Goal: Information Seeking & Learning: Learn about a topic

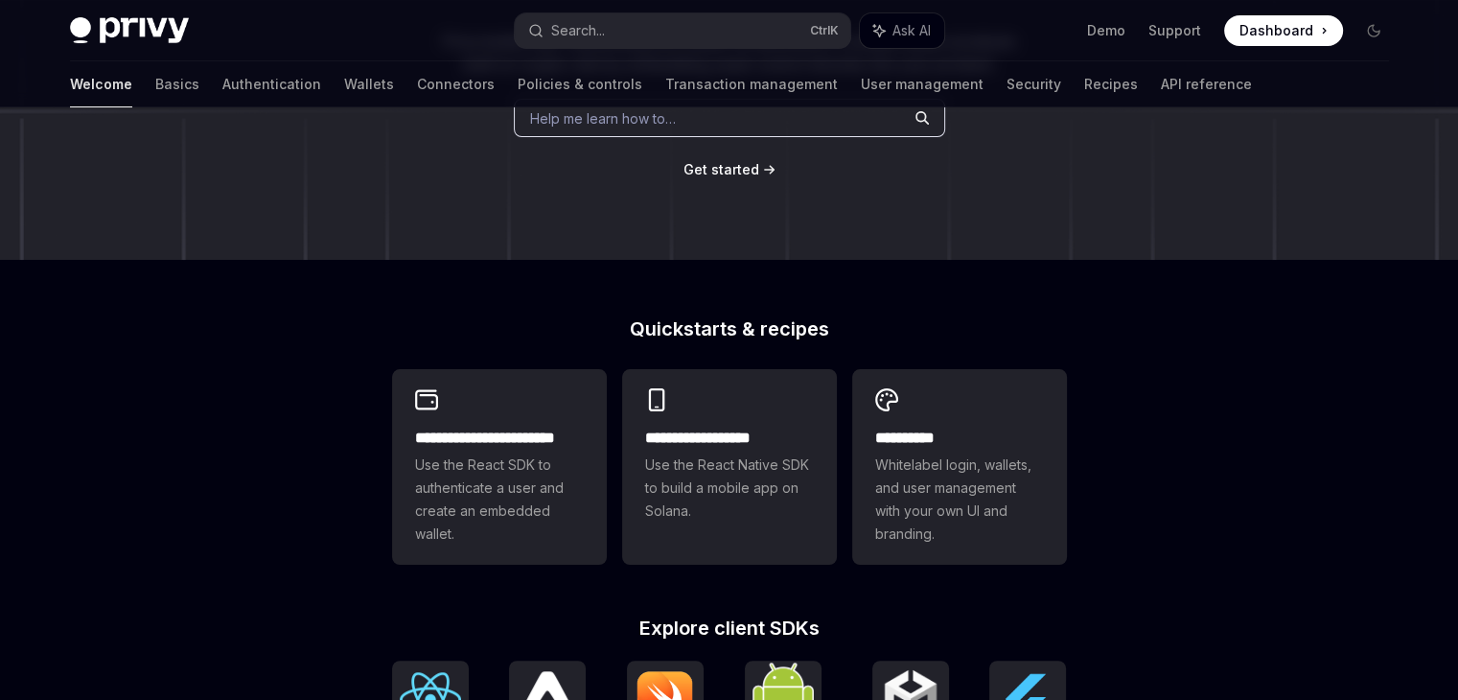
scroll to position [383, 0]
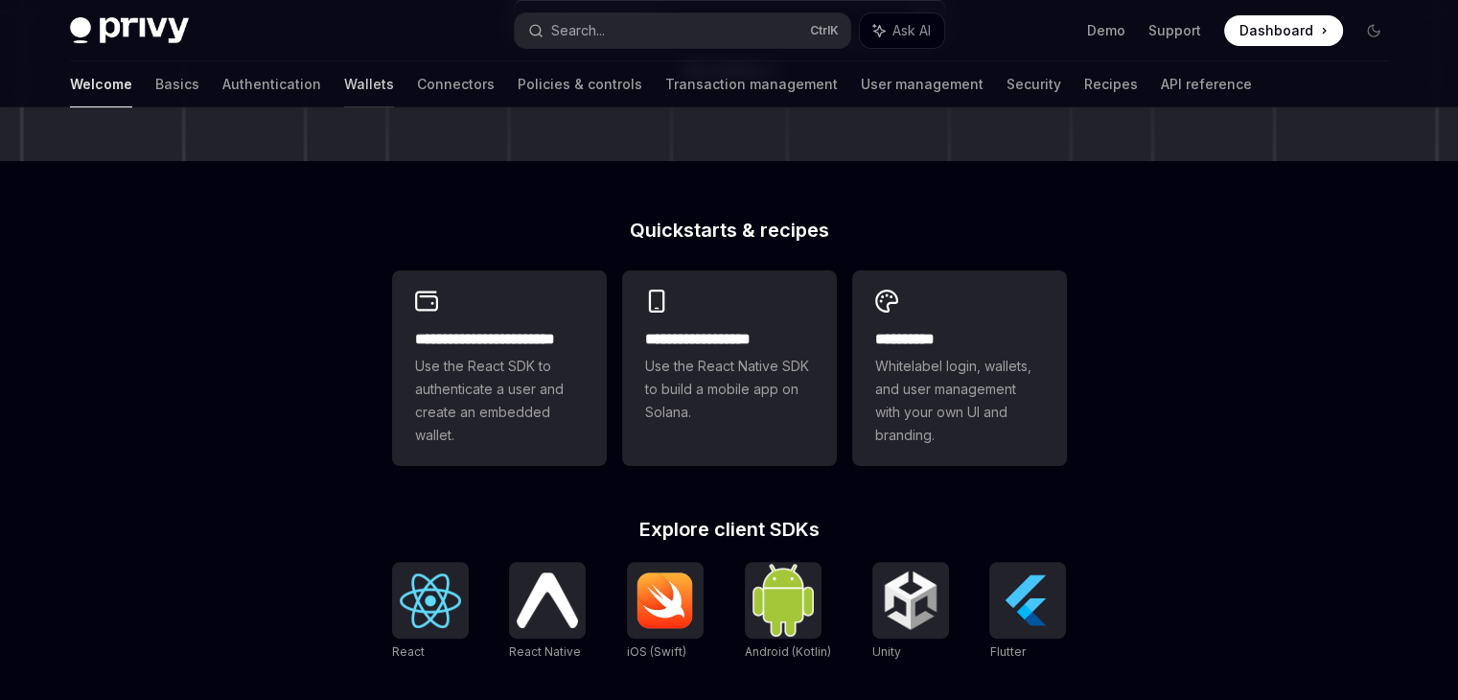
click at [344, 91] on link "Wallets" at bounding box center [369, 84] width 50 height 46
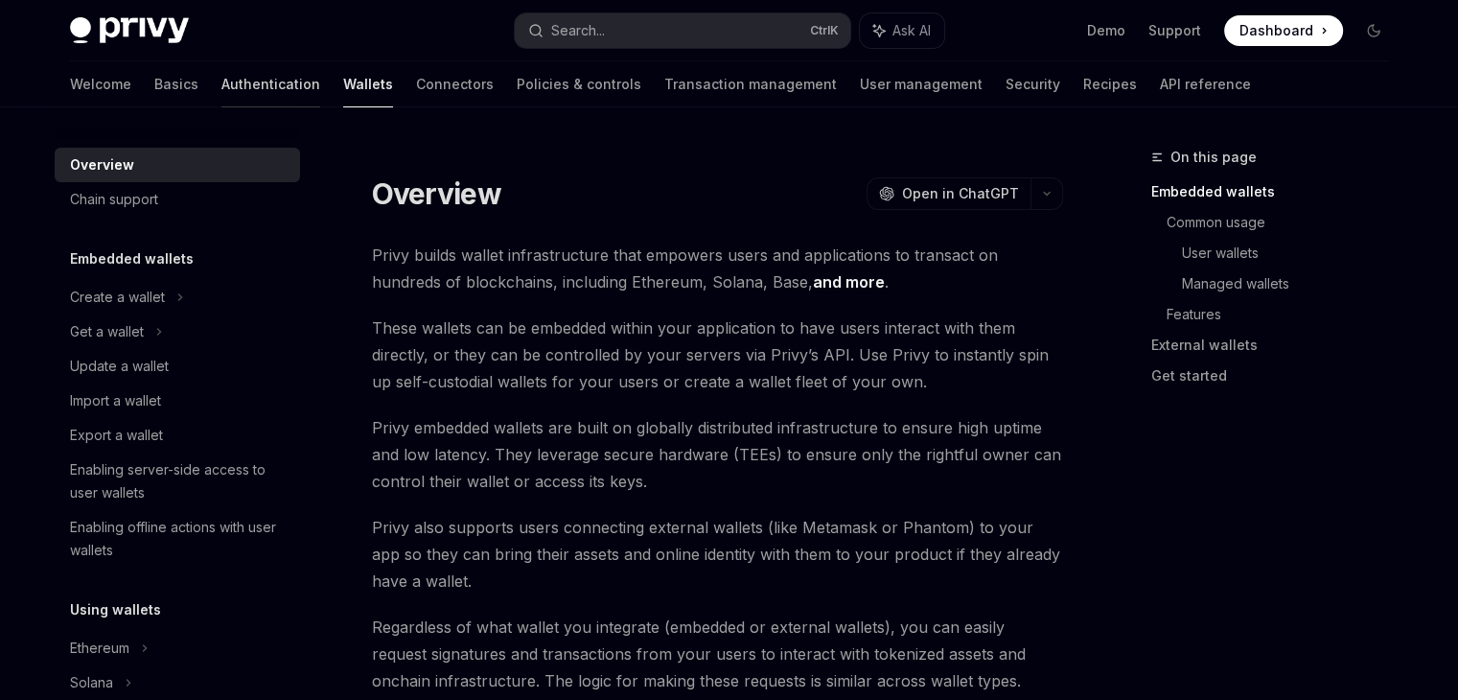
click at [221, 96] on link "Authentication" at bounding box center [270, 84] width 99 height 46
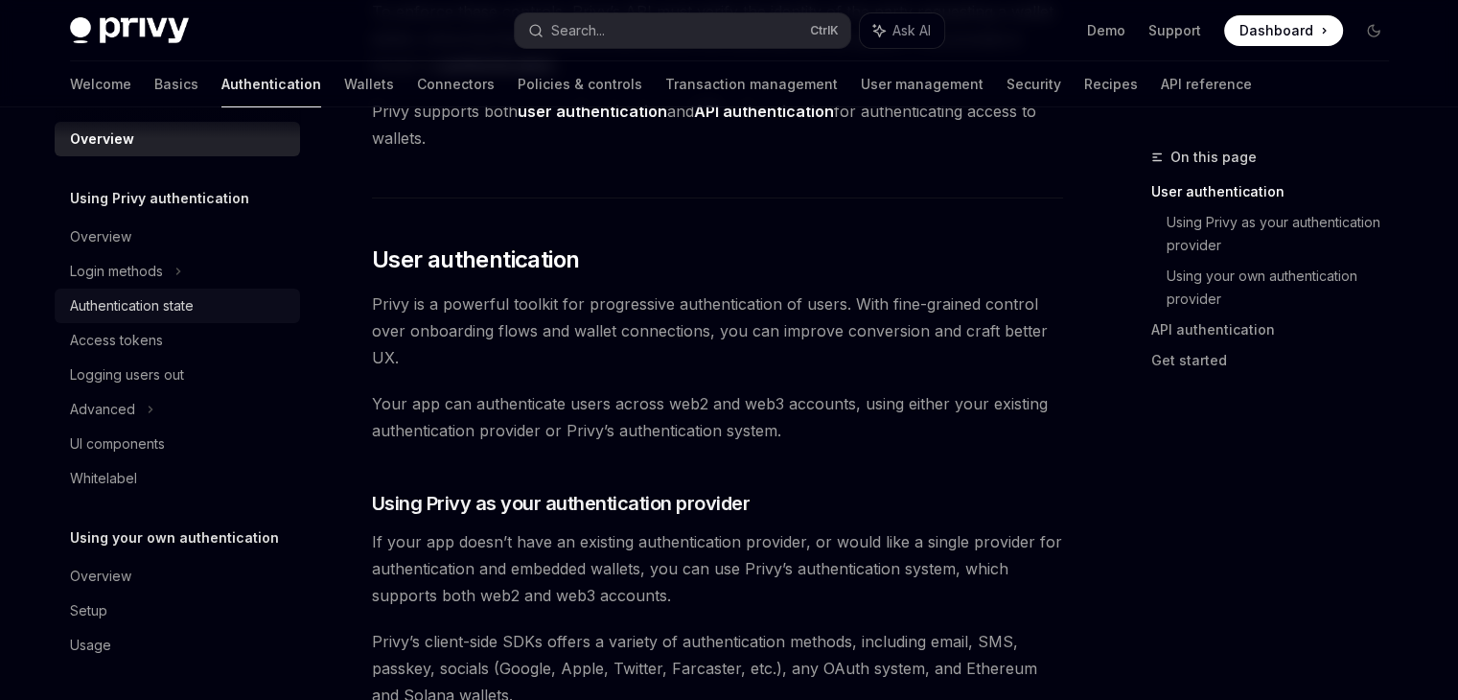
scroll to position [17, 0]
click at [154, 78] on link "Basics" at bounding box center [176, 84] width 44 height 46
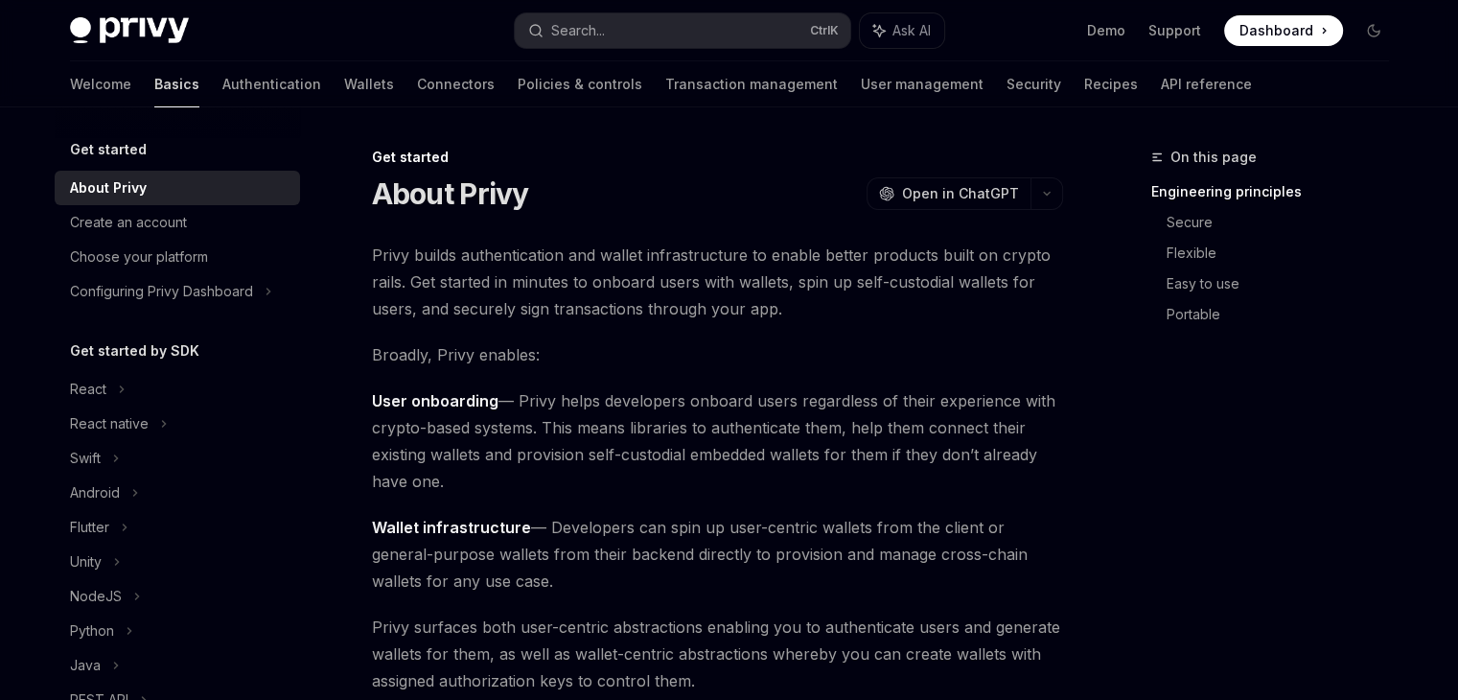
click at [154, 81] on link "Basics" at bounding box center [176, 84] width 45 height 46
type textarea "*"
